Goal: Task Accomplishment & Management: Use online tool/utility

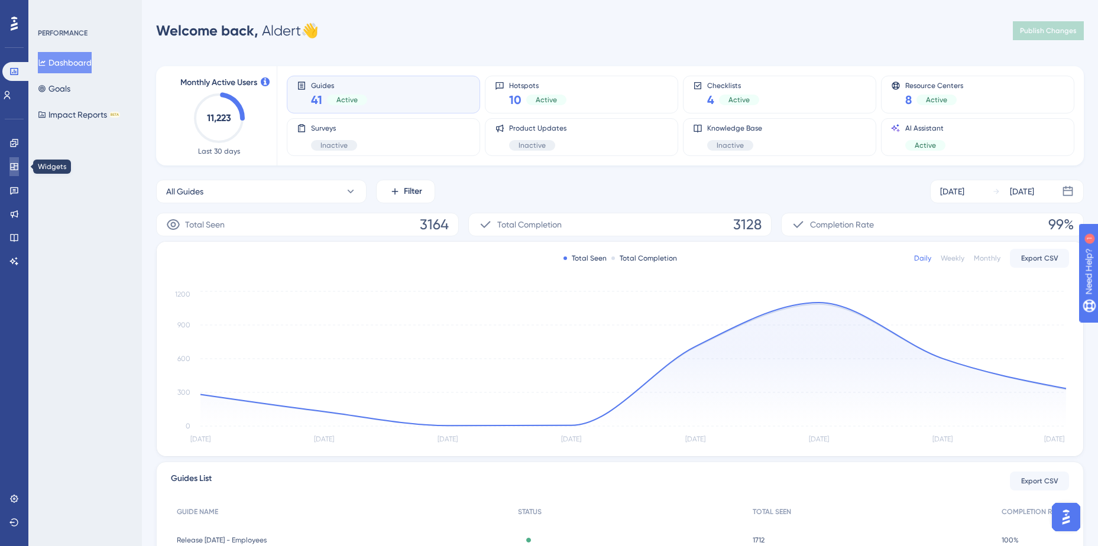
click at [19, 164] on link at bounding box center [13, 166] width 9 height 19
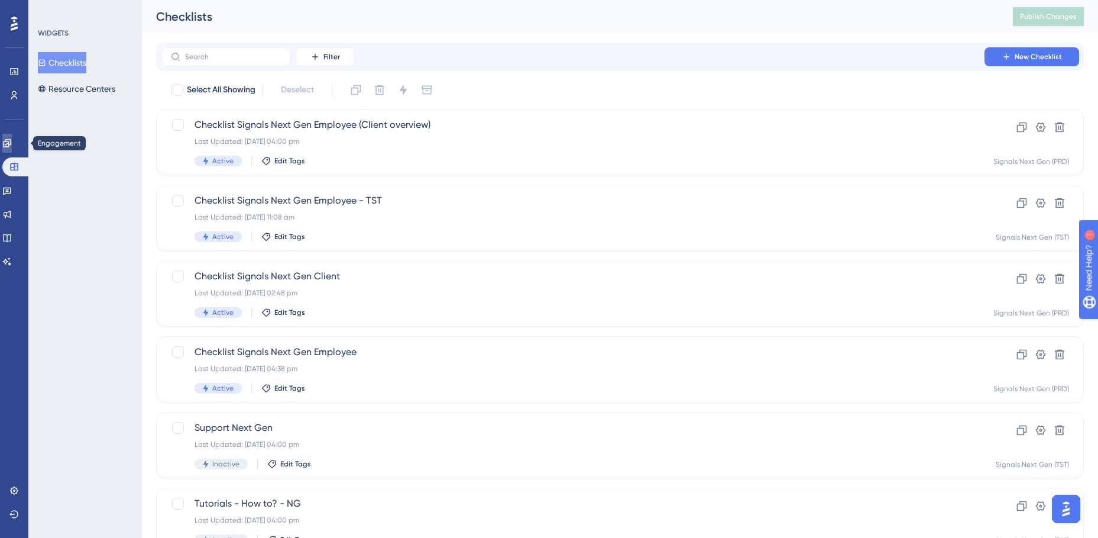
click at [9, 145] on icon at bounding box center [6, 142] width 9 height 9
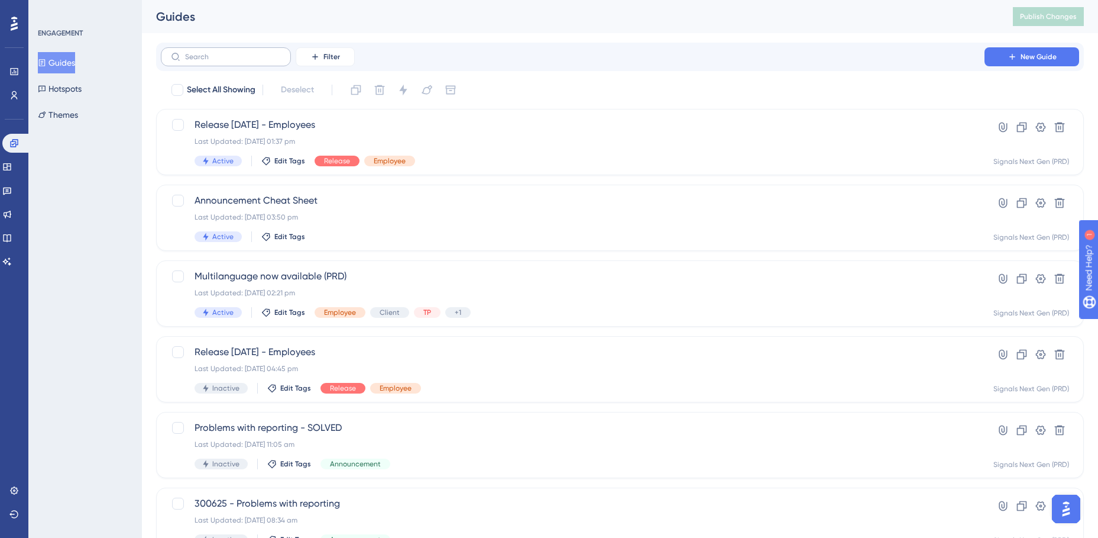
click at [250, 61] on label at bounding box center [226, 56] width 130 height 19
click at [250, 61] on input "text" at bounding box center [233, 57] width 96 height 8
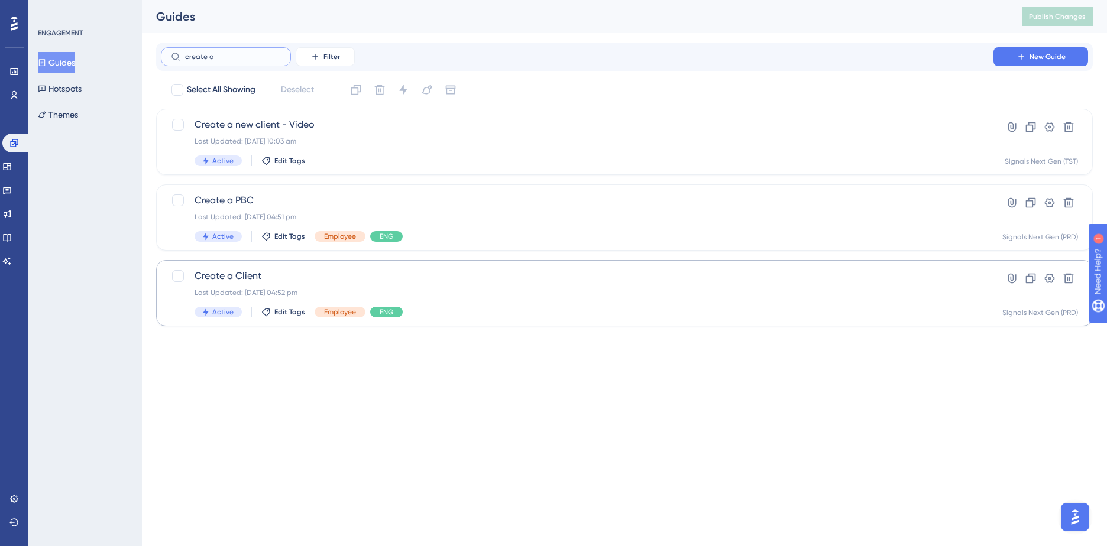
type input "create a"
click at [516, 280] on span "Create a Client" at bounding box center [577, 276] width 765 height 14
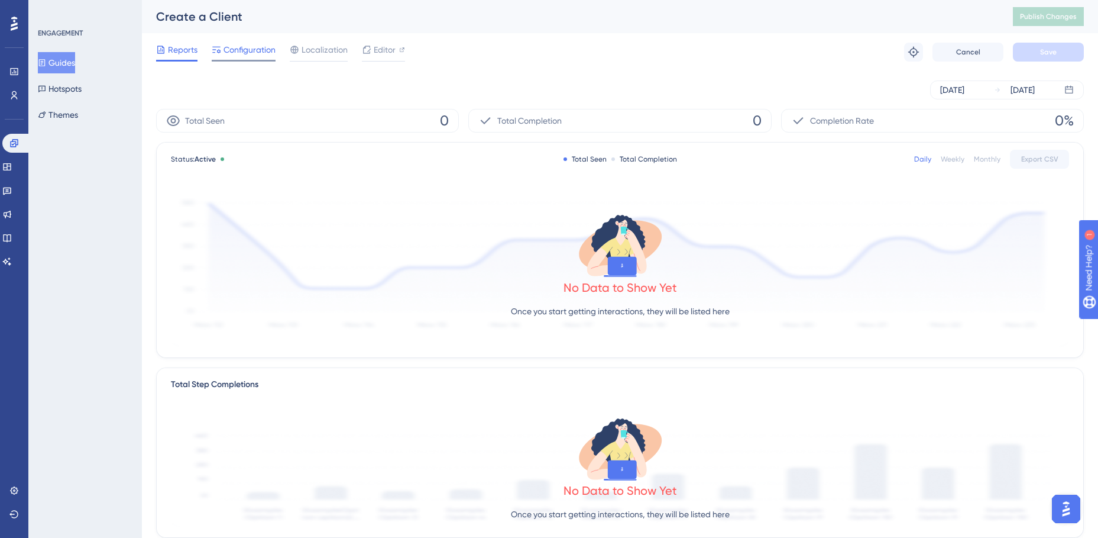
click at [252, 50] on span "Configuration" at bounding box center [250, 50] width 52 height 14
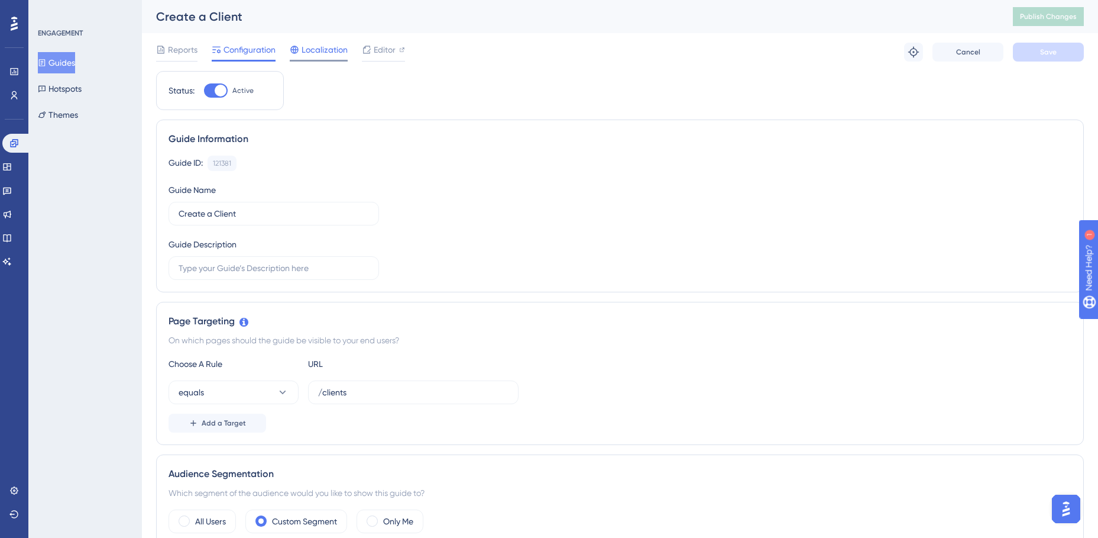
click at [331, 51] on span "Localization" at bounding box center [325, 50] width 46 height 14
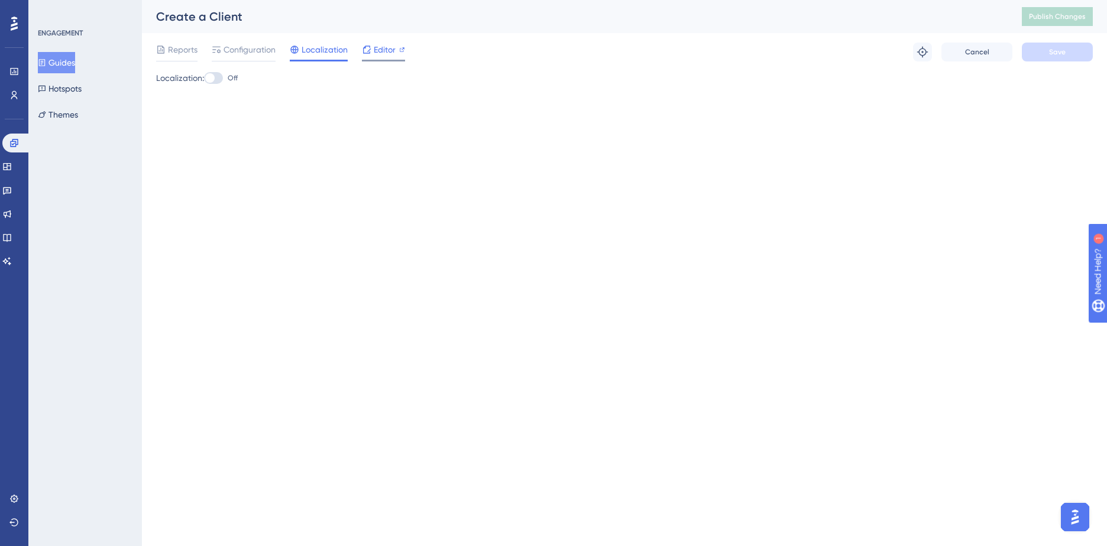
click at [385, 44] on span "Editor" at bounding box center [385, 50] width 22 height 14
click at [251, 57] on div "Configuration" at bounding box center [244, 52] width 64 height 19
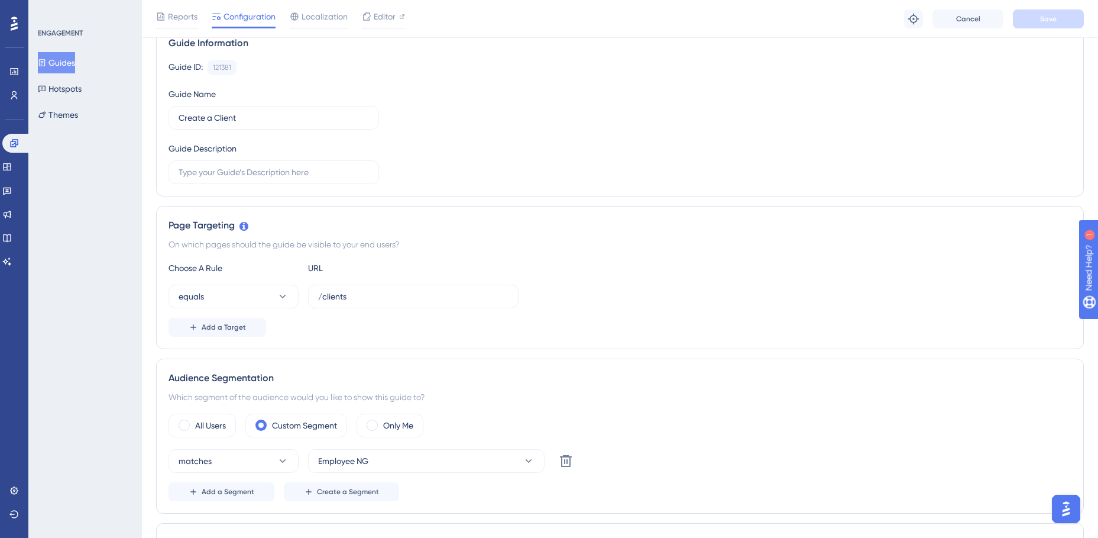
scroll to position [118, 0]
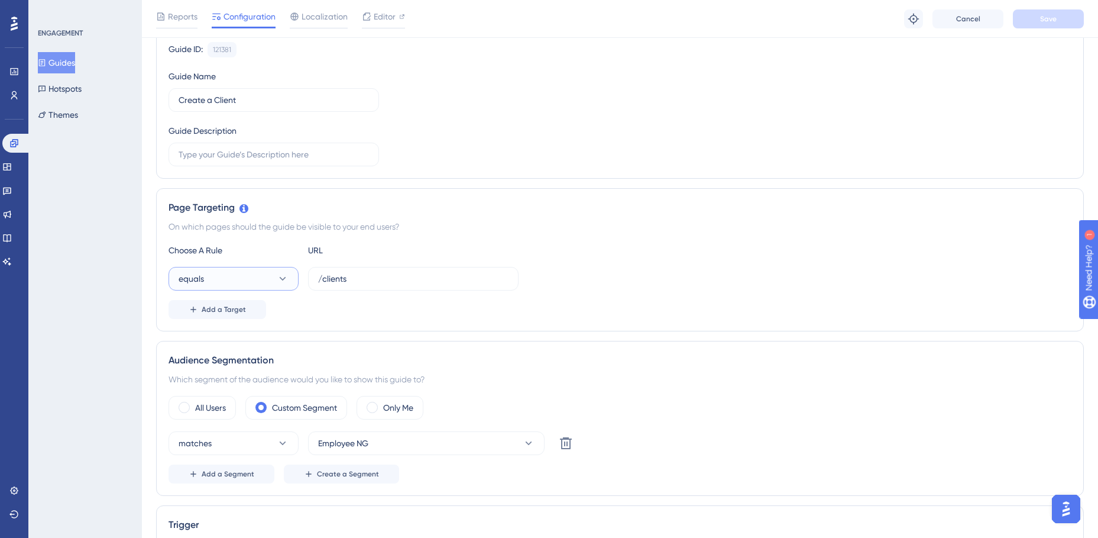
click at [283, 280] on icon at bounding box center [283, 279] width 12 height 12
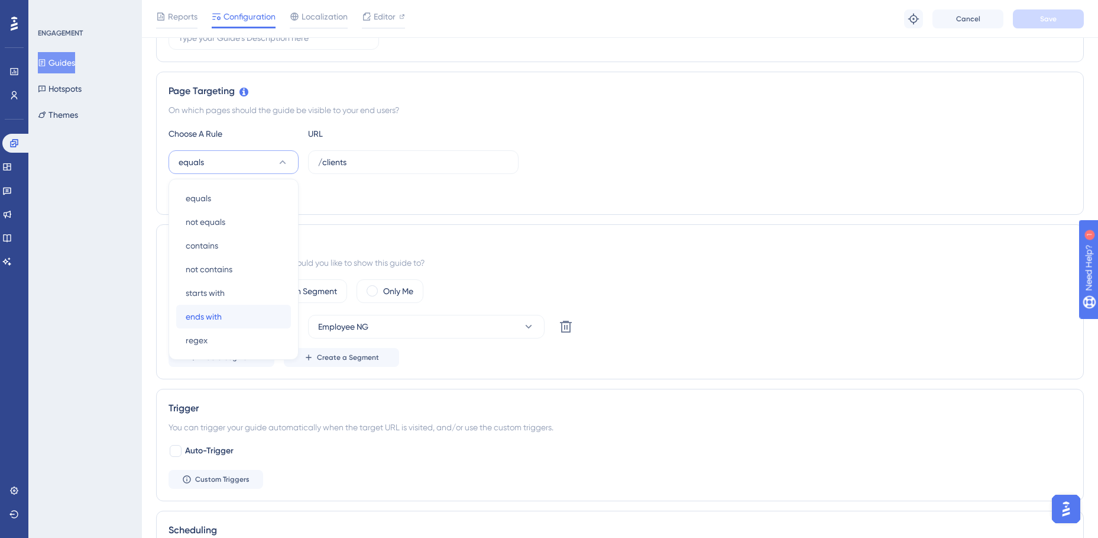
click at [231, 314] on div "ends with ends with" at bounding box center [234, 317] width 96 height 24
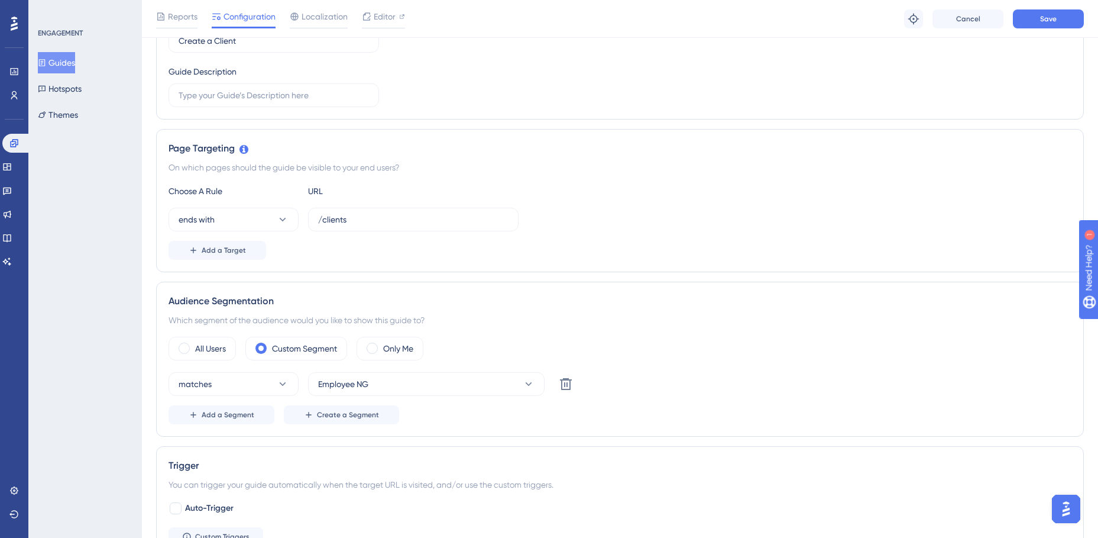
scroll to position [0, 0]
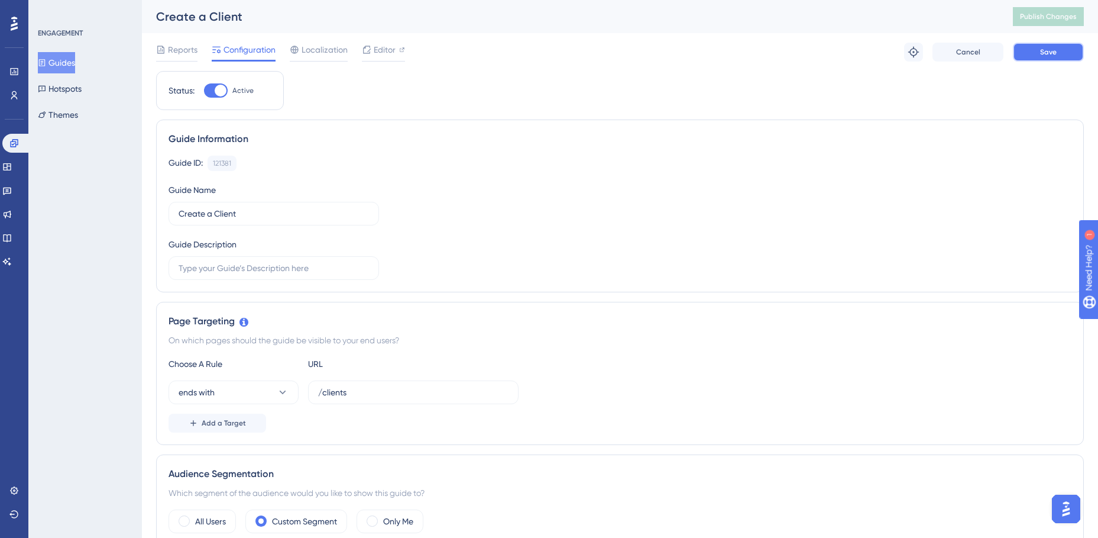
click at [1044, 56] on span "Save" at bounding box center [1048, 51] width 17 height 9
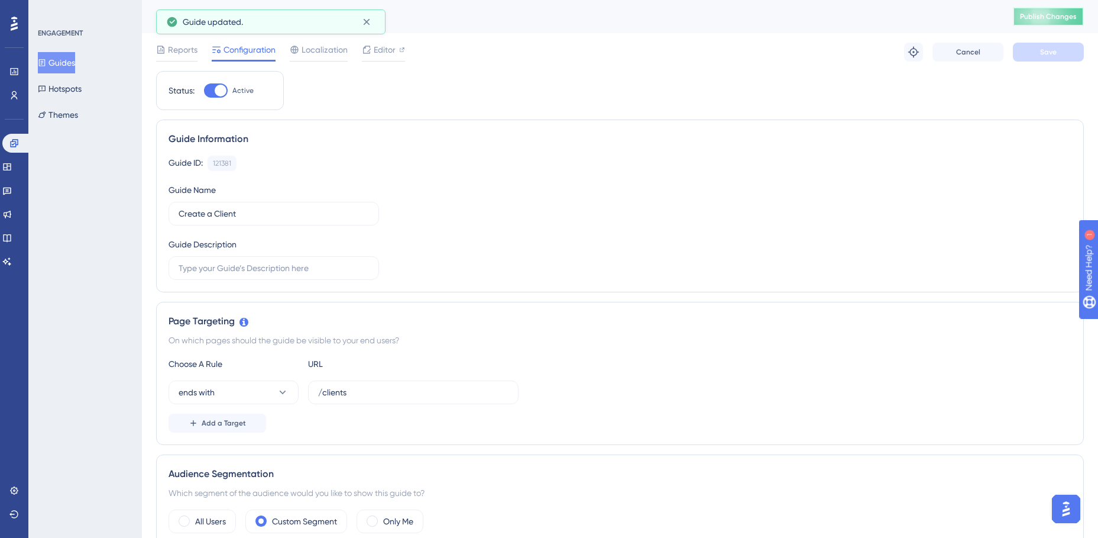
click at [1058, 18] on span "Publish Changes" at bounding box center [1048, 16] width 57 height 9
click at [75, 63] on button "Guides" at bounding box center [56, 62] width 37 height 21
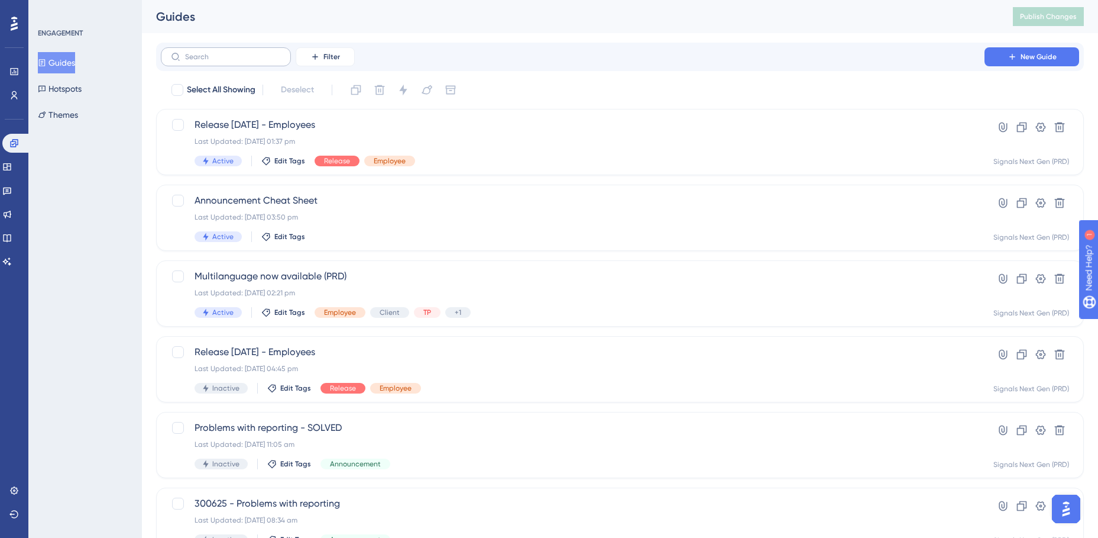
click at [234, 52] on label at bounding box center [226, 56] width 130 height 19
click at [234, 53] on input "text" at bounding box center [233, 57] width 96 height 8
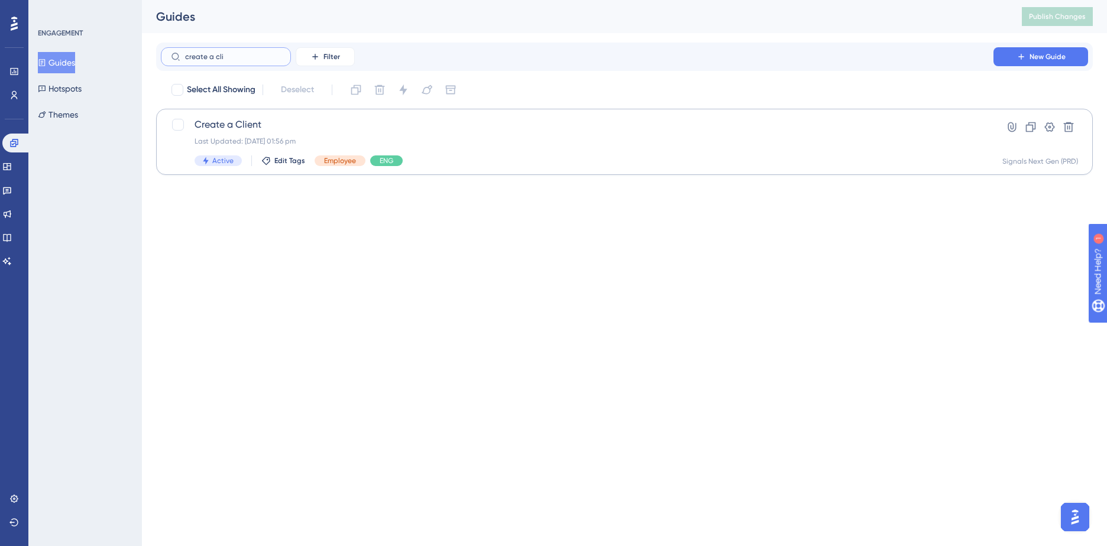
type input "create a cli"
click at [362, 125] on span "Create a Client" at bounding box center [577, 125] width 765 height 14
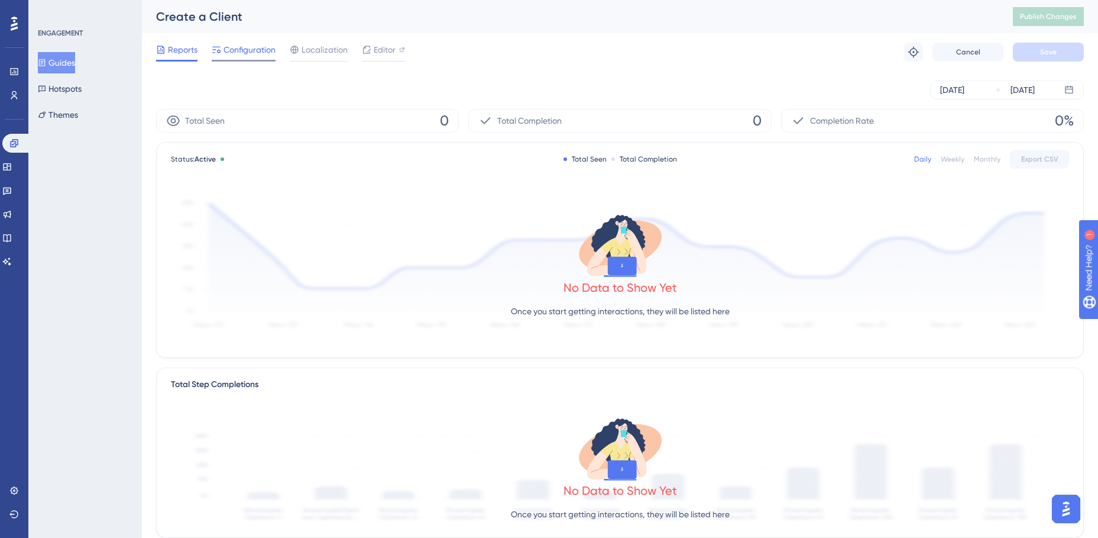
click at [234, 53] on span "Configuration" at bounding box center [250, 50] width 52 height 14
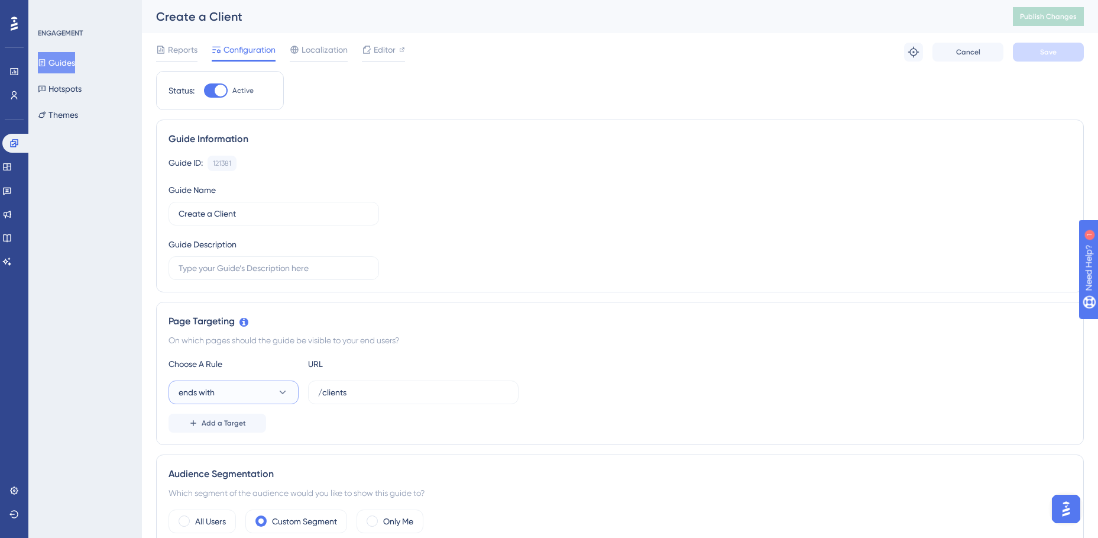
click at [286, 392] on icon at bounding box center [283, 392] width 12 height 12
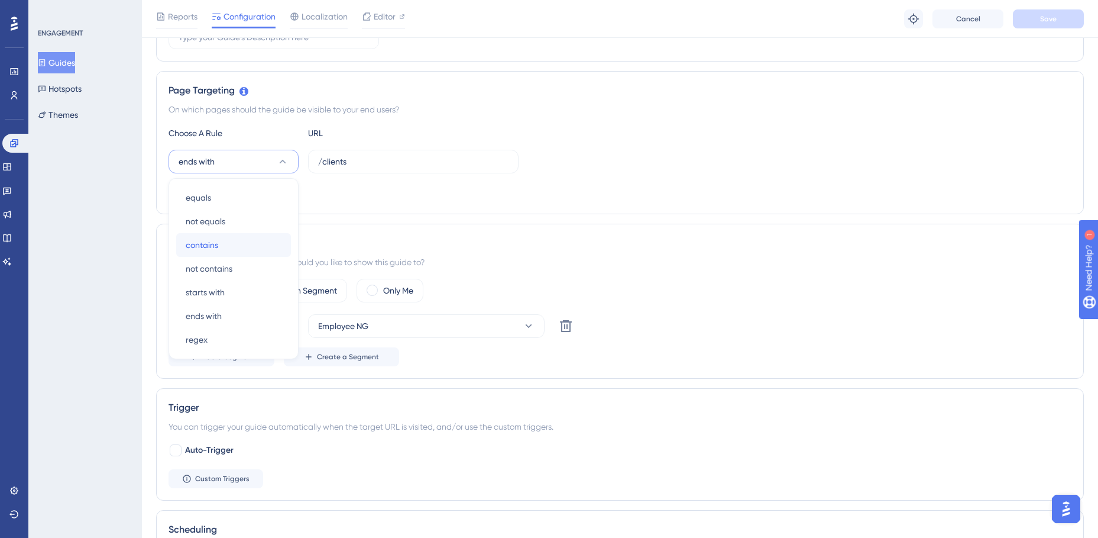
click at [236, 243] on div "contains contains" at bounding box center [234, 245] width 96 height 24
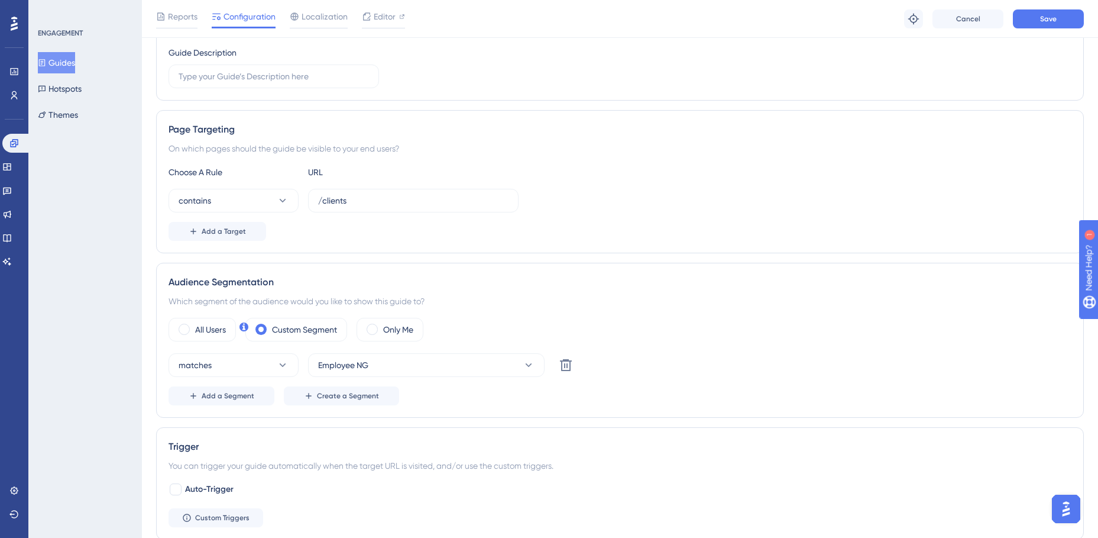
scroll to position [176, 0]
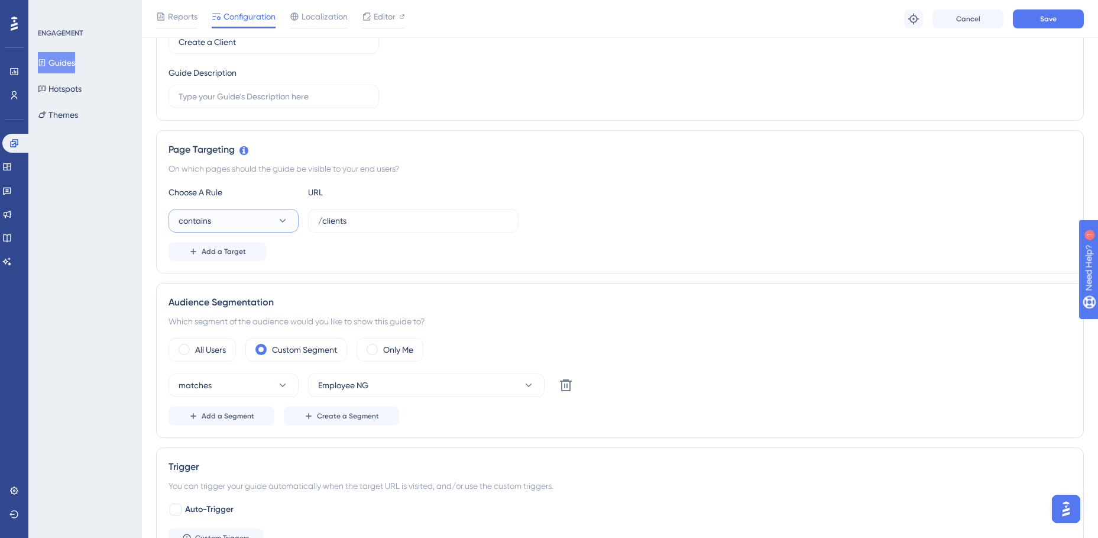
click at [283, 221] on icon at bounding box center [283, 221] width 12 height 12
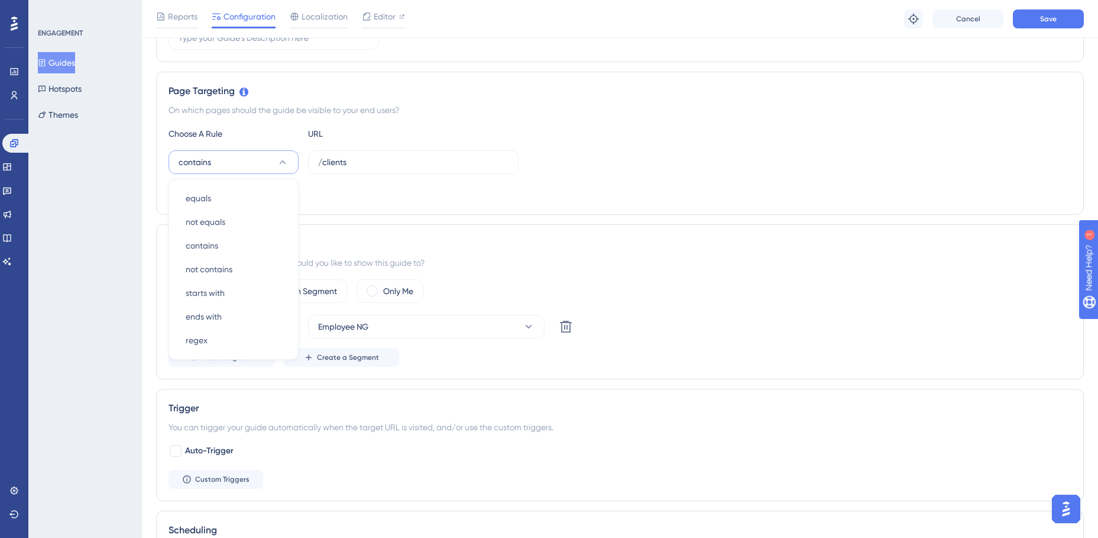
click at [674, 154] on div "contains equals equals not equals not equals contains contains not contains not…" at bounding box center [620, 162] width 903 height 24
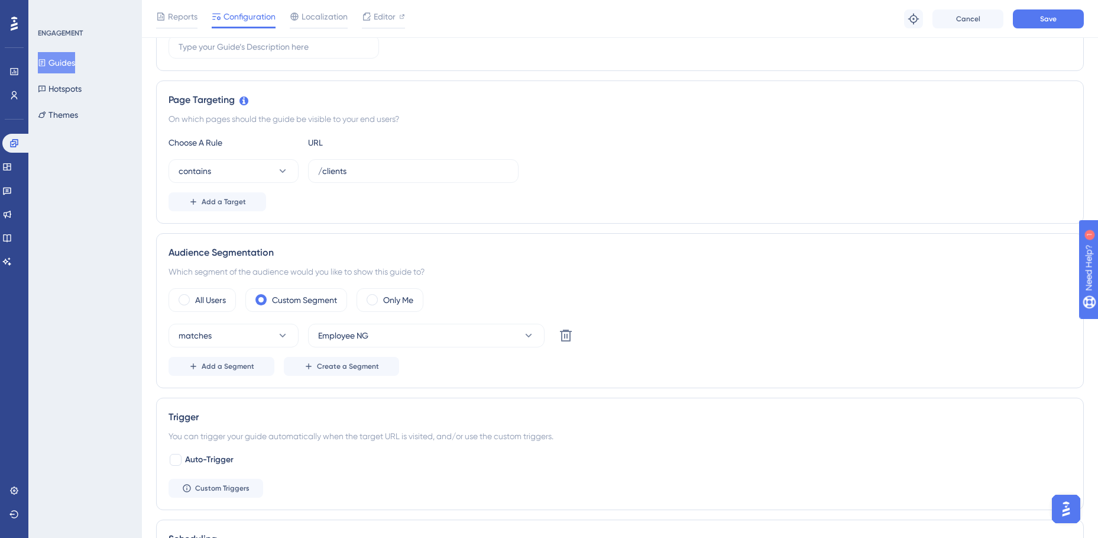
scroll to position [116, 0]
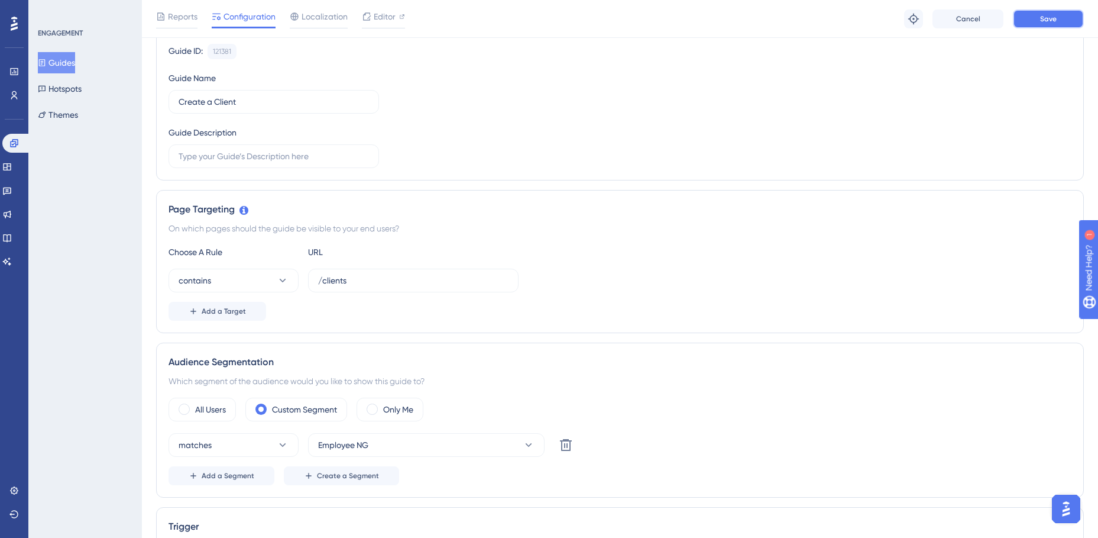
click at [1056, 22] on span "Save" at bounding box center [1048, 18] width 17 height 9
click at [284, 285] on icon at bounding box center [283, 280] width 12 height 12
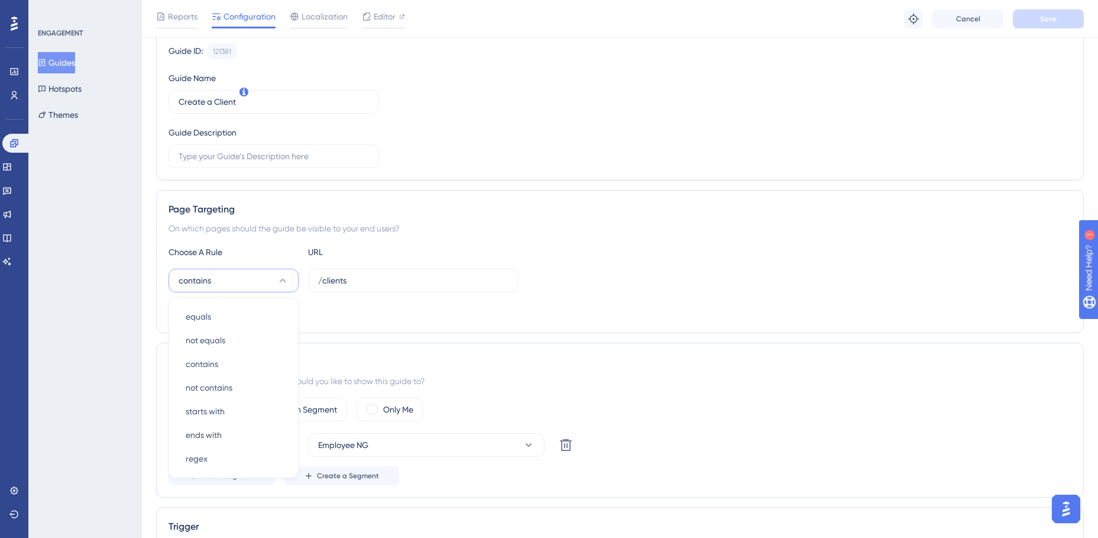
scroll to position [235, 0]
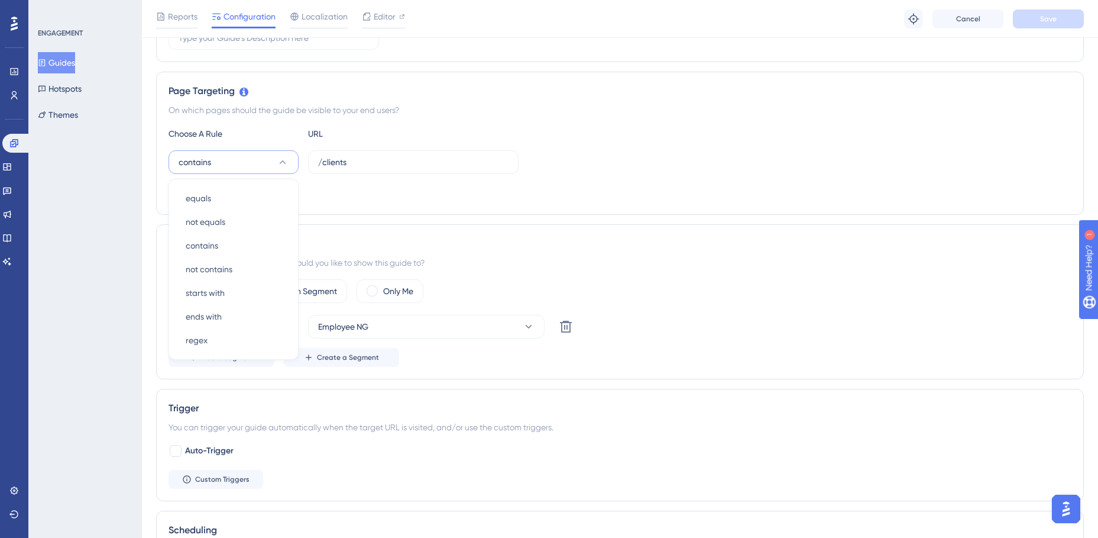
click at [530, 197] on div "Add a Target" at bounding box center [620, 192] width 903 height 19
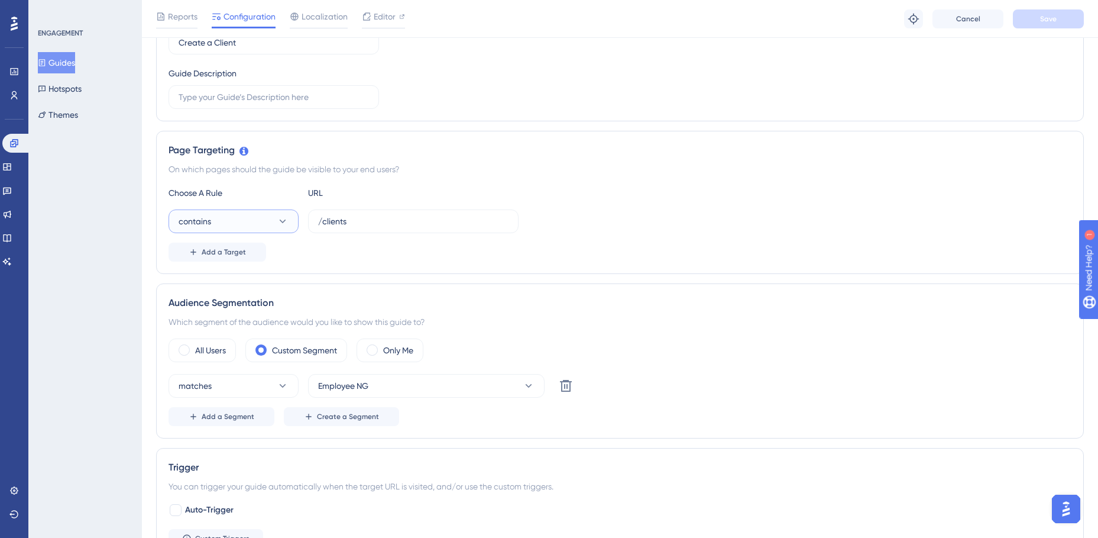
click at [284, 223] on icon at bounding box center [283, 221] width 12 height 12
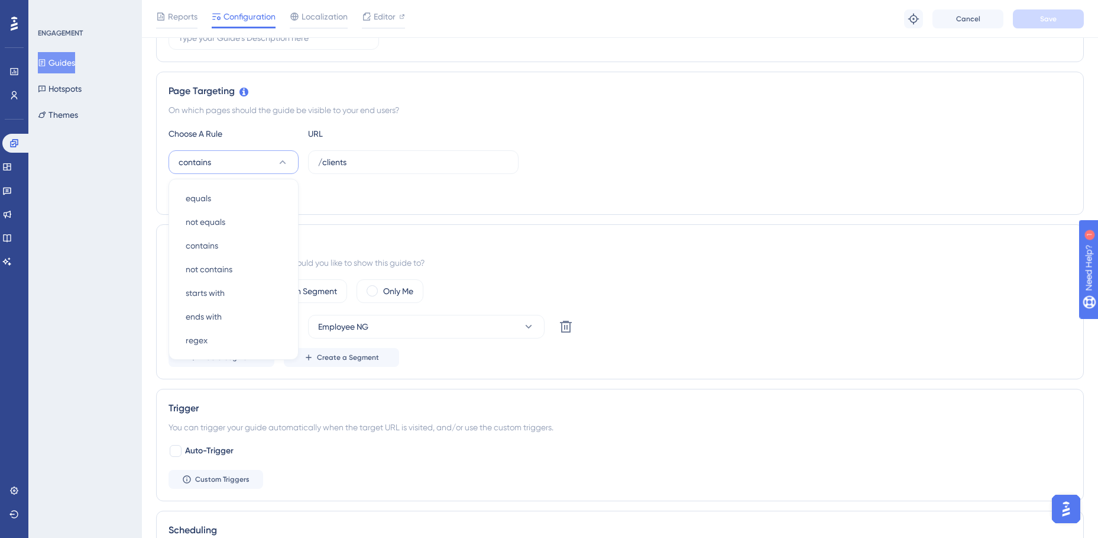
click at [602, 160] on div "contains equals equals not equals not equals contains contains not contains not…" at bounding box center [620, 162] width 903 height 24
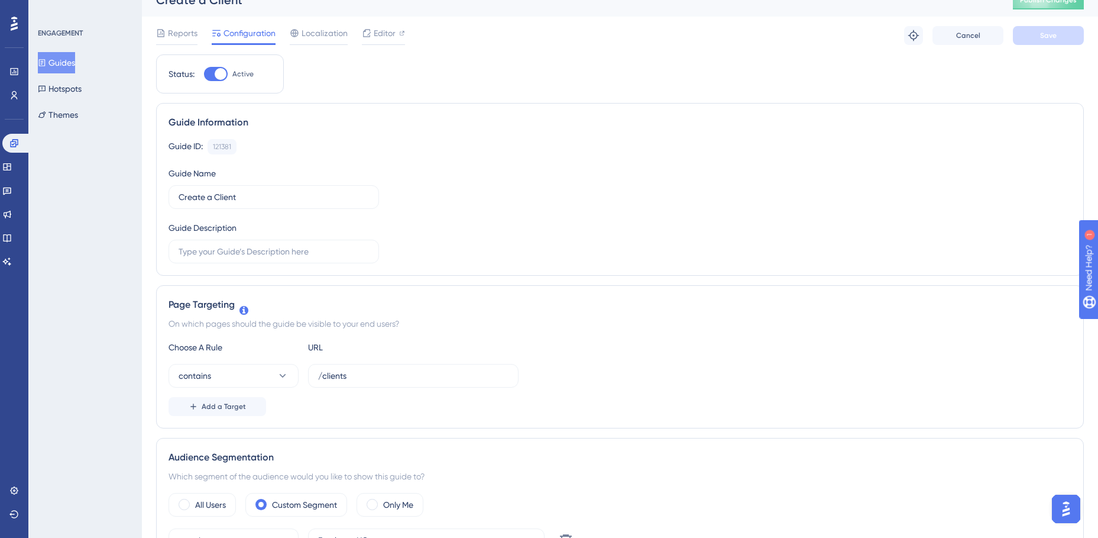
scroll to position [0, 0]
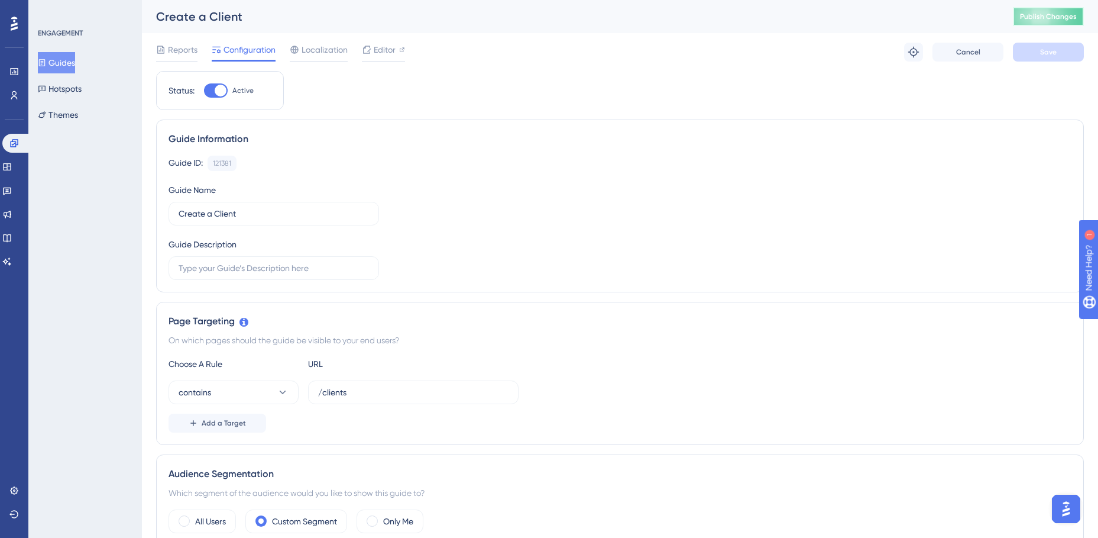
click at [1057, 18] on span "Publish Changes" at bounding box center [1048, 16] width 57 height 9
click at [1062, 18] on span "Publish Changes" at bounding box center [1048, 16] width 57 height 9
click at [25, 149] on link at bounding box center [16, 143] width 28 height 19
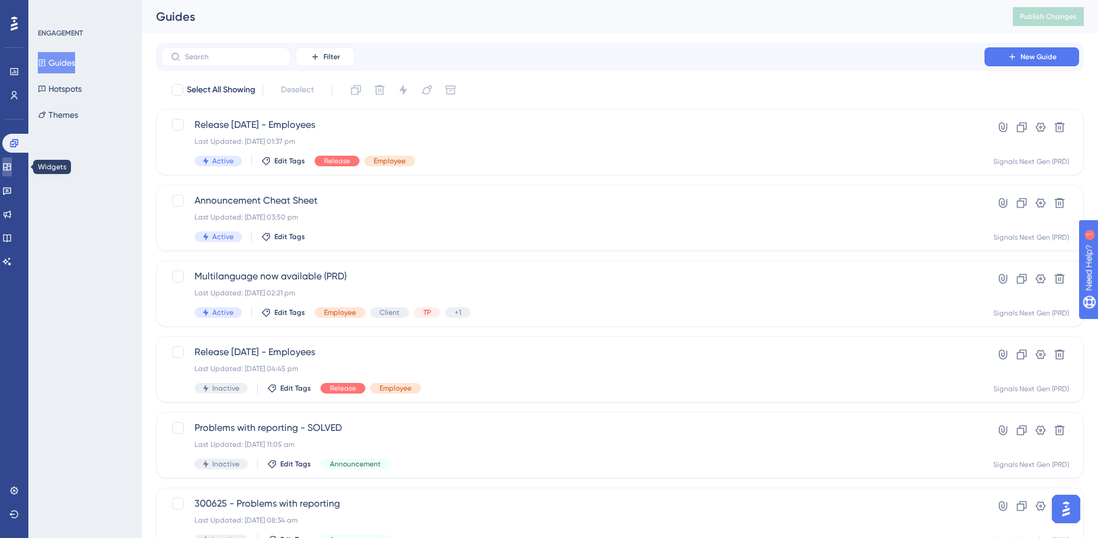
click at [12, 167] on icon at bounding box center [6, 166] width 9 height 9
